Goal: Check status: Check status

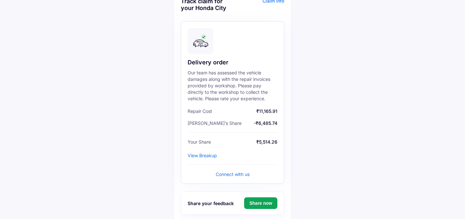
scroll to position [88, 0]
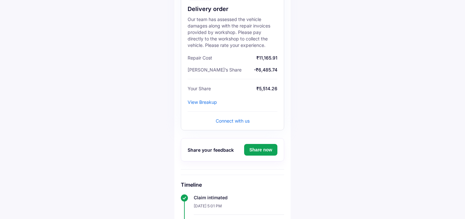
click at [210, 105] on div "View Breakup" at bounding box center [202, 101] width 29 height 5
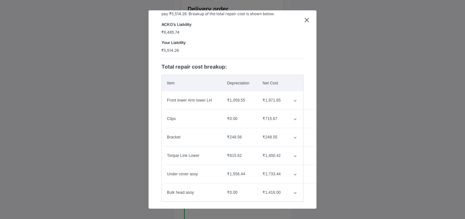
scroll to position [38, 0]
click at [294, 98] on td "customized table" at bounding box center [295, 100] width 15 height 18
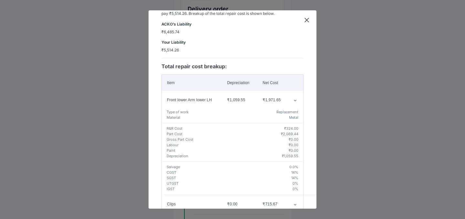
click at [295, 98] on td "customized table" at bounding box center [295, 100] width 15 height 18
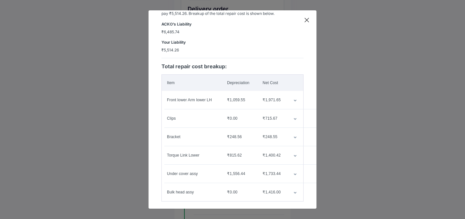
scroll to position [43, 0]
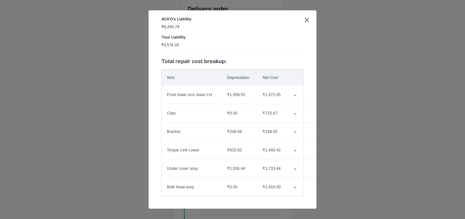
click at [293, 113] on icon "customized table" at bounding box center [294, 114] width 3 height 2
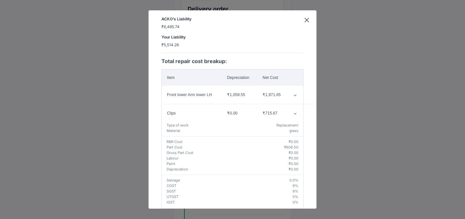
click at [293, 113] on icon "customized table" at bounding box center [294, 114] width 3 height 2
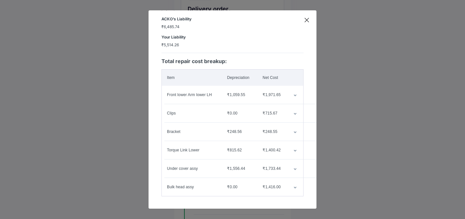
click at [295, 167] on td "customized table" at bounding box center [295, 168] width 15 height 18
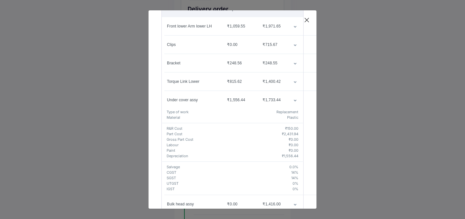
scroll to position [129, 0]
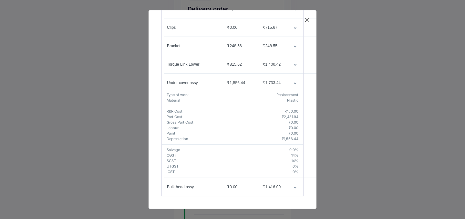
click at [295, 81] on td "customized table" at bounding box center [295, 83] width 15 height 18
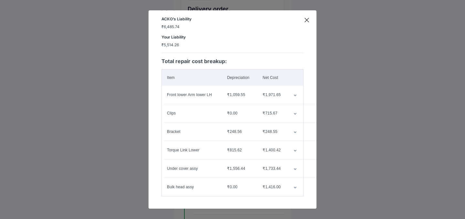
scroll to position [0, 0]
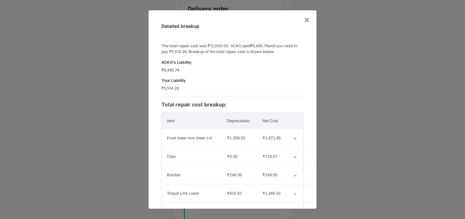
click at [305, 19] on icon at bounding box center [307, 20] width 4 height 4
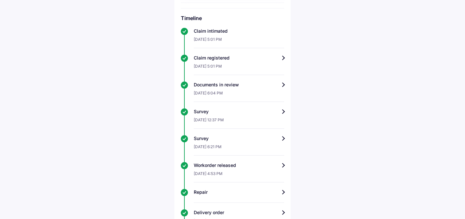
scroll to position [339, 0]
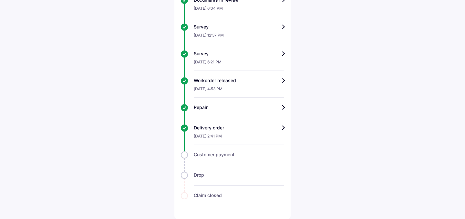
click at [219, 155] on div "Customer payment" at bounding box center [239, 154] width 90 height 6
